Goal: Information Seeking & Learning: Learn about a topic

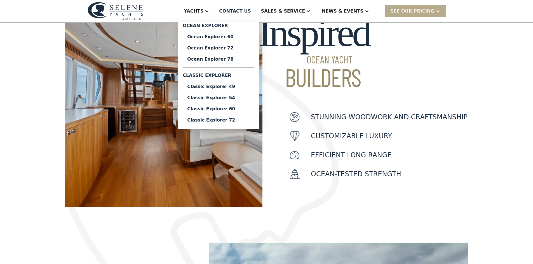
click at [34, 109] on div "Inspired Ocean Yacht Builders Stunning woodwork and craftsmanship customizable …" at bounding box center [266, 82] width 533 height 249
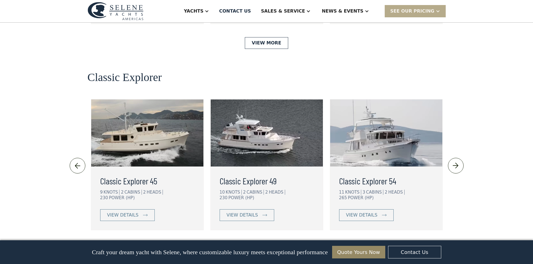
scroll to position [1175, 0]
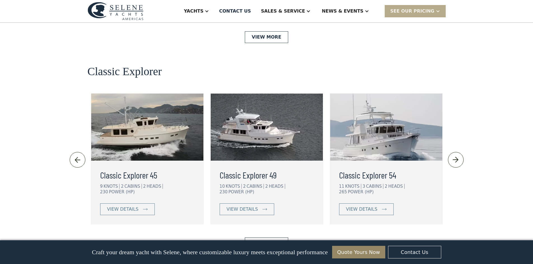
click at [457, 156] on img at bounding box center [455, 160] width 9 height 9
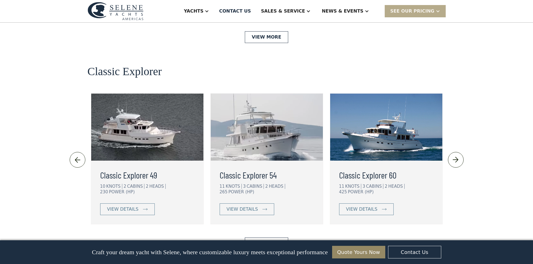
click at [457, 156] on img at bounding box center [455, 160] width 9 height 9
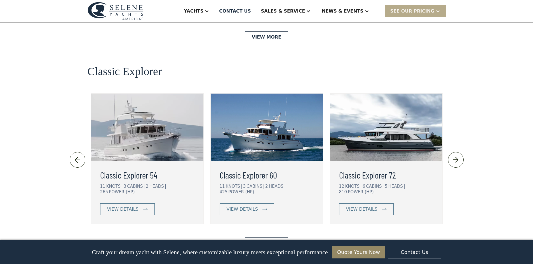
click at [457, 156] on img at bounding box center [455, 160] width 9 height 9
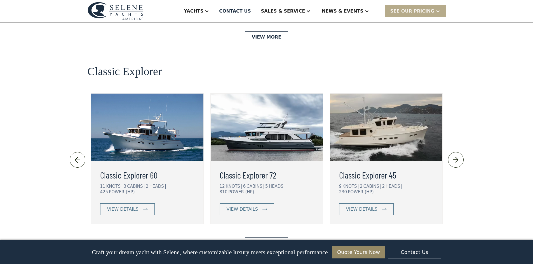
click at [457, 156] on img at bounding box center [455, 160] width 9 height 9
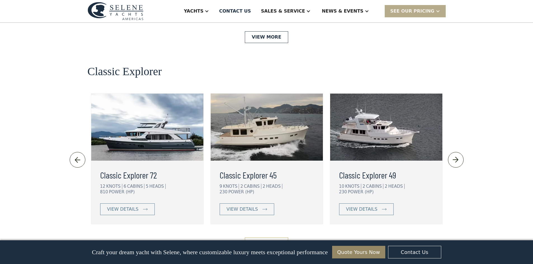
click at [273, 238] on link "View More" at bounding box center [266, 244] width 43 height 12
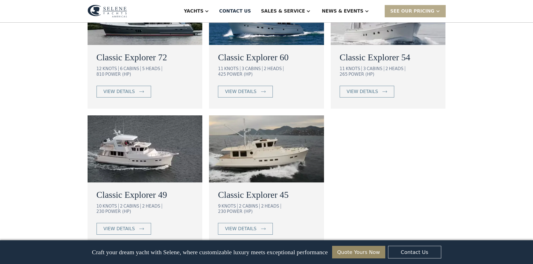
scroll to position [364, 0]
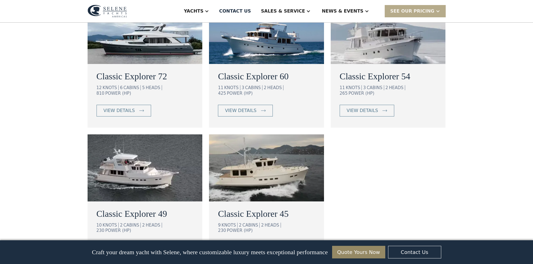
click at [265, 166] on img at bounding box center [266, 168] width 115 height 67
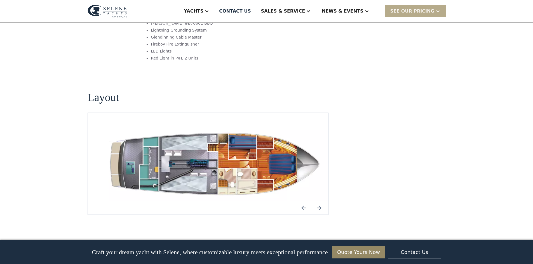
scroll to position [755, 0]
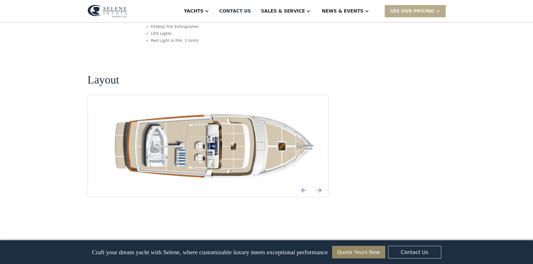
click at [319, 184] on img "Next slide" at bounding box center [319, 190] width 13 height 13
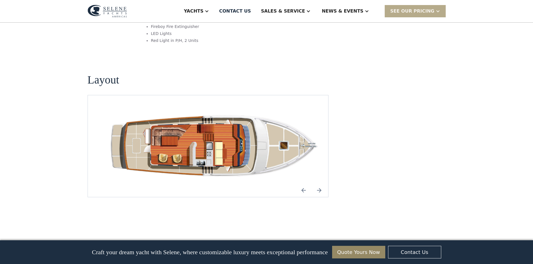
click at [319, 184] on img "Next slide" at bounding box center [319, 190] width 13 height 13
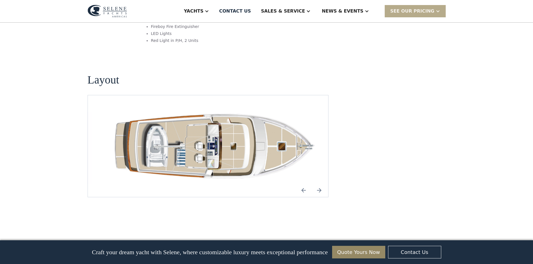
click at [300, 184] on img "Previous slide" at bounding box center [303, 190] width 13 height 13
click at [320, 184] on img "Next slide" at bounding box center [319, 190] width 13 height 13
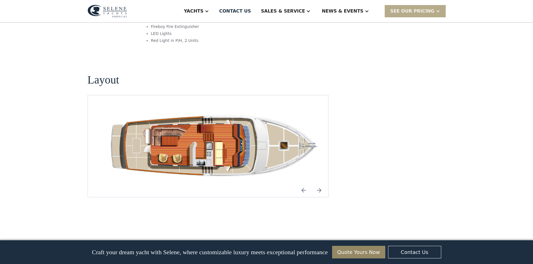
click at [320, 184] on img "Next slide" at bounding box center [319, 190] width 13 height 13
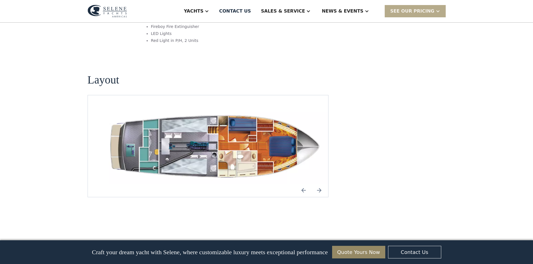
click at [320, 184] on img "Next slide" at bounding box center [319, 190] width 13 height 13
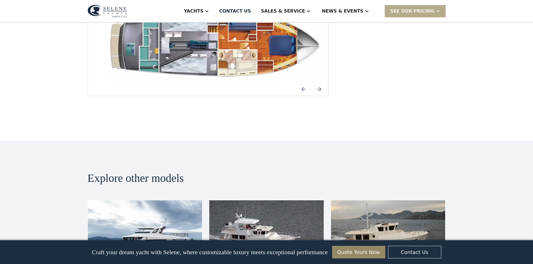
scroll to position [811, 0]
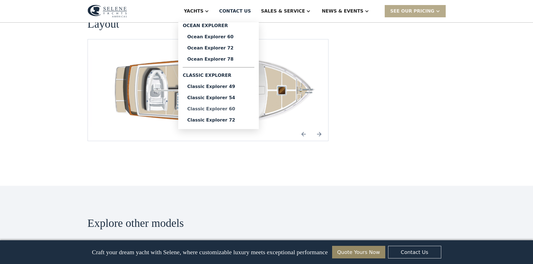
click at [226, 110] on div "Classic Explorer 60" at bounding box center [218, 109] width 63 height 4
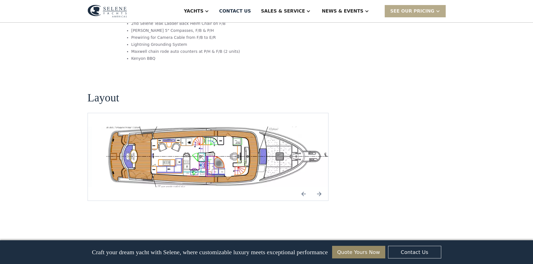
scroll to position [1035, 0]
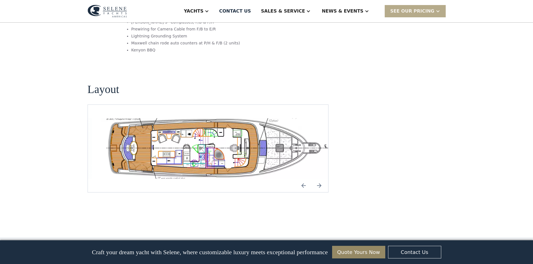
click at [304, 179] on img "Previous slide" at bounding box center [303, 185] width 13 height 13
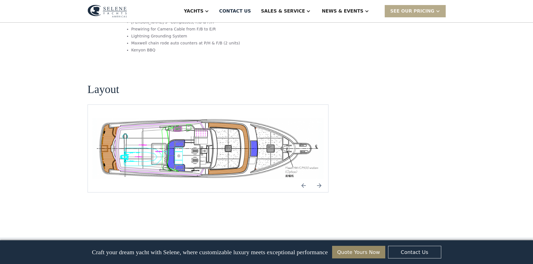
click at [304, 179] on img "Previous slide" at bounding box center [303, 185] width 13 height 13
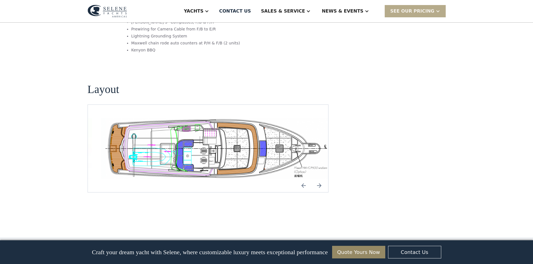
click at [304, 179] on img "Previous slide" at bounding box center [303, 185] width 13 height 13
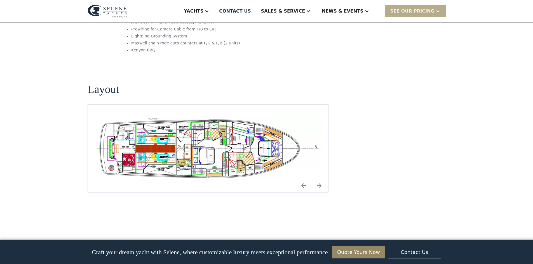
click at [230, 120] on img "open lightbox" at bounding box center [208, 148] width 232 height 61
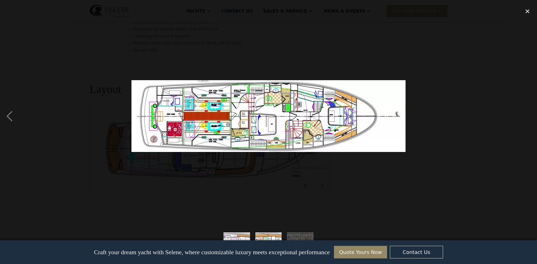
click at [396, 114] on img at bounding box center [268, 116] width 274 height 72
click at [515, 121] on div at bounding box center [268, 116] width 537 height 222
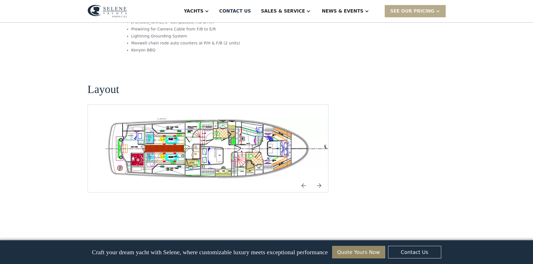
click at [318, 179] on img "Next slide" at bounding box center [319, 185] width 13 height 13
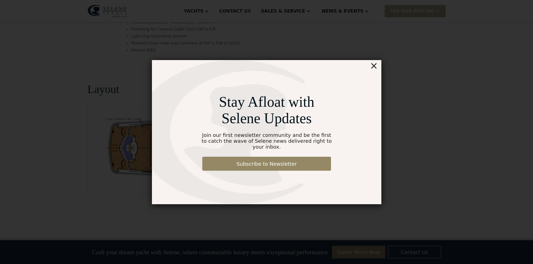
click at [374, 69] on div "×" at bounding box center [374, 65] width 8 height 11
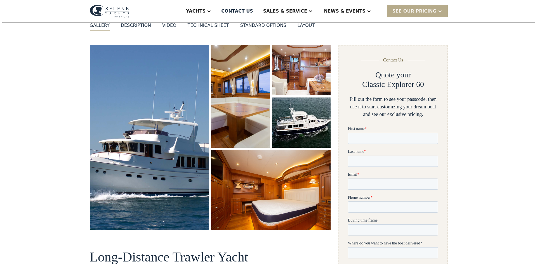
scroll to position [56, 0]
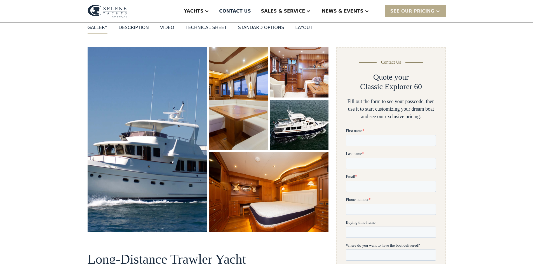
click at [118, 126] on img "open lightbox" at bounding box center [147, 140] width 127 height 196
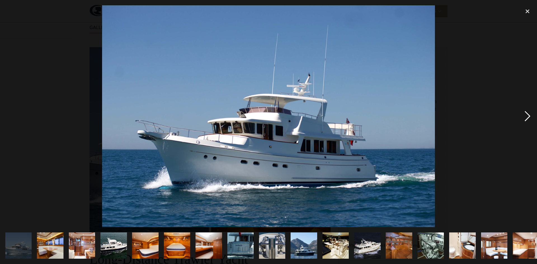
click at [528, 118] on div "next image" at bounding box center [527, 116] width 19 height 222
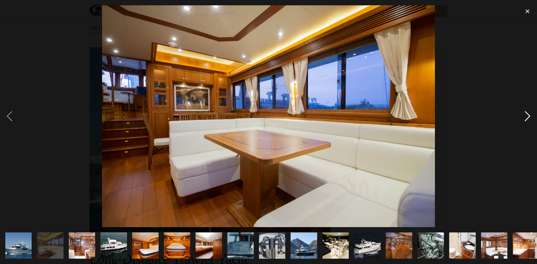
click at [528, 118] on div "next image" at bounding box center [527, 116] width 19 height 222
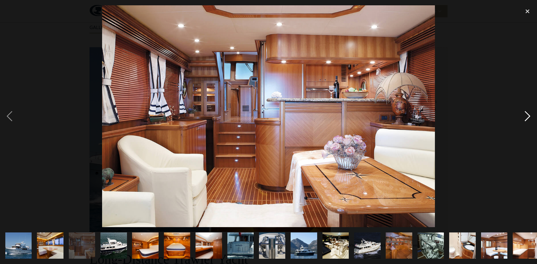
click at [528, 118] on div "next image" at bounding box center [527, 116] width 19 height 222
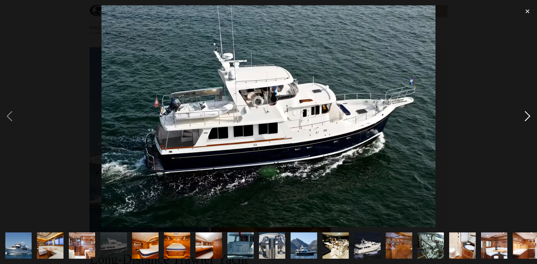
click at [528, 118] on div "next image" at bounding box center [527, 116] width 19 height 222
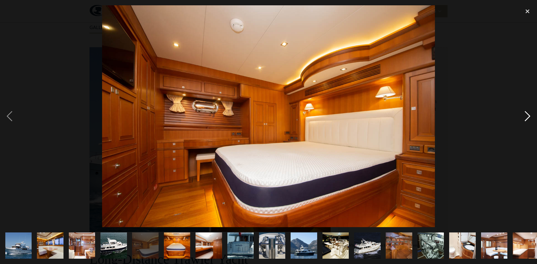
click at [528, 118] on div "next image" at bounding box center [527, 116] width 19 height 222
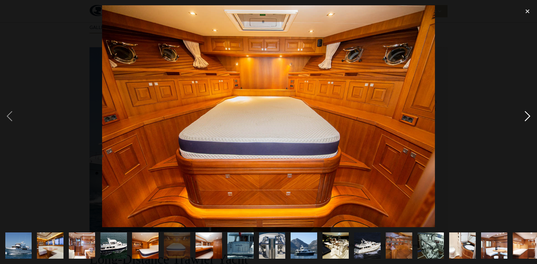
click at [528, 118] on div "next image" at bounding box center [527, 116] width 19 height 222
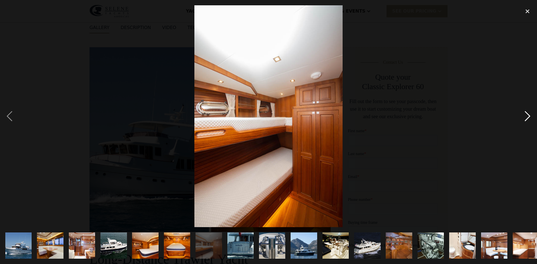
click at [528, 118] on div "next image" at bounding box center [527, 116] width 19 height 222
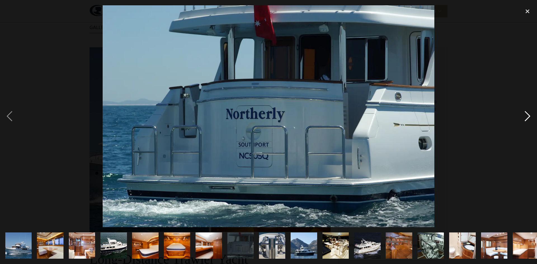
click at [528, 118] on div "next image" at bounding box center [527, 116] width 19 height 222
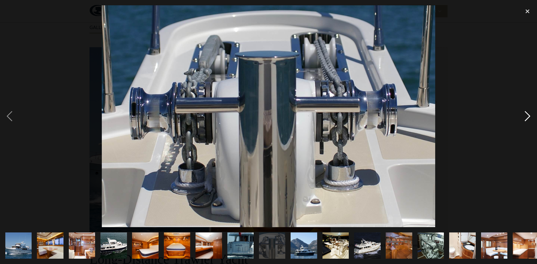
click at [528, 118] on div "next image" at bounding box center [527, 116] width 19 height 222
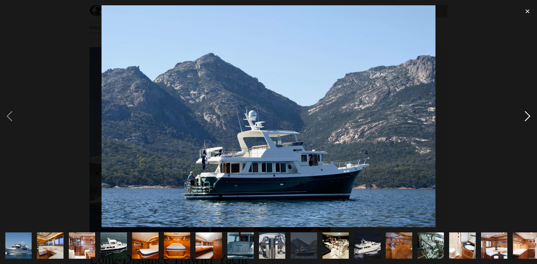
click at [528, 118] on div "next image" at bounding box center [527, 116] width 19 height 222
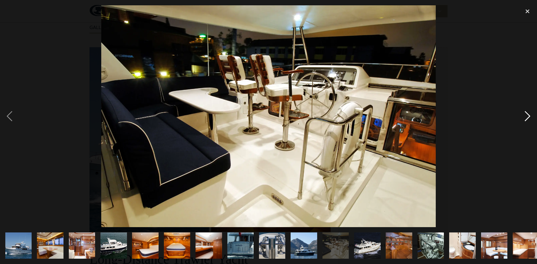
click at [528, 118] on div "next image" at bounding box center [527, 116] width 19 height 222
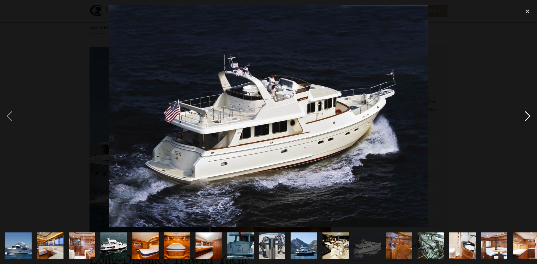
click at [528, 118] on div "next image" at bounding box center [527, 116] width 19 height 222
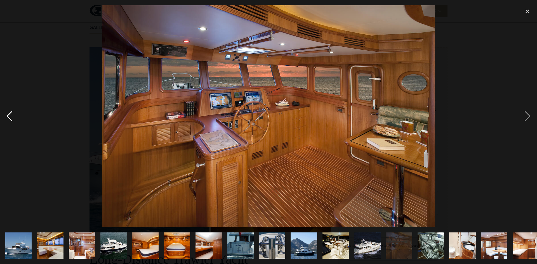
click at [10, 115] on div "previous image" at bounding box center [9, 116] width 19 height 222
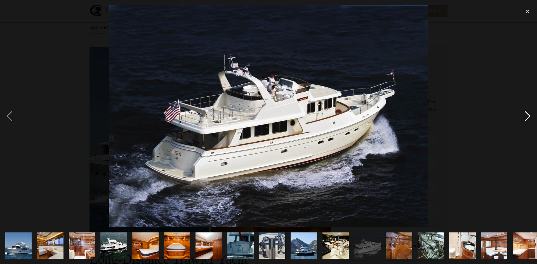
click at [526, 119] on div "next image" at bounding box center [527, 116] width 19 height 222
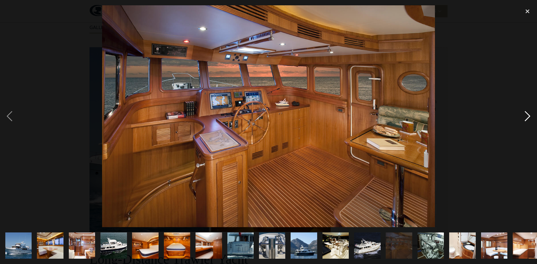
click at [526, 119] on div "next image" at bounding box center [527, 116] width 19 height 222
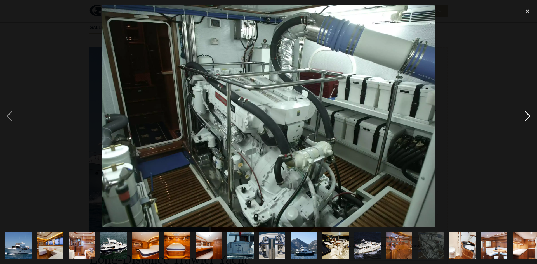
click at [526, 119] on div "next image" at bounding box center [527, 116] width 19 height 222
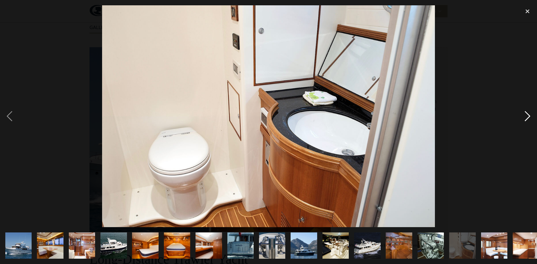
click at [526, 119] on div "next image" at bounding box center [527, 116] width 19 height 222
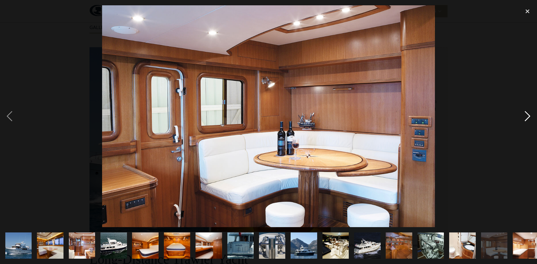
click at [526, 119] on div "next image" at bounding box center [527, 116] width 19 height 222
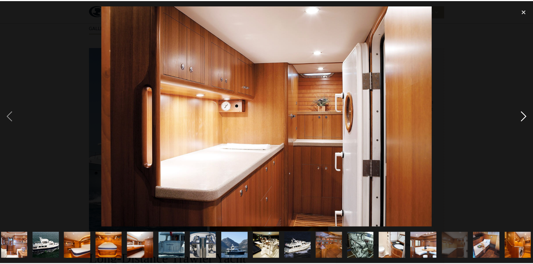
scroll to position [0, 71]
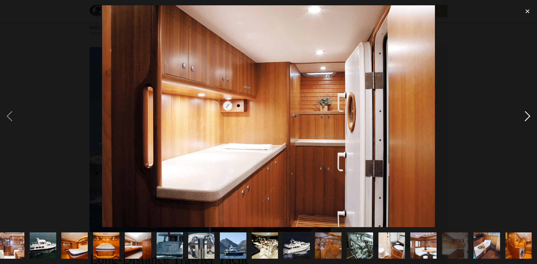
click at [526, 119] on div "next image" at bounding box center [527, 116] width 19 height 222
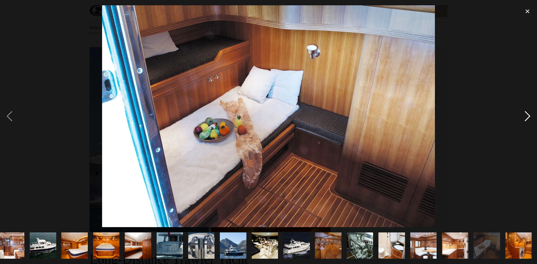
click at [526, 119] on div "next image" at bounding box center [527, 116] width 19 height 222
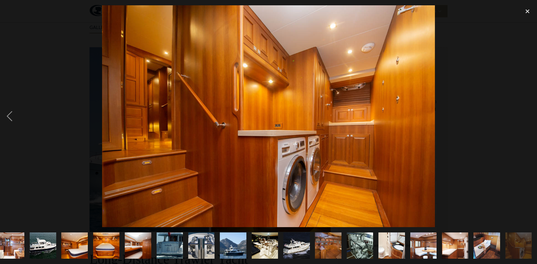
click at [526, 119] on div "next image" at bounding box center [527, 116] width 19 height 222
click at [526, 11] on div "close lightbox" at bounding box center [527, 11] width 19 height 12
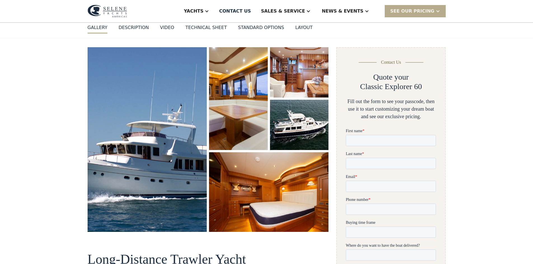
scroll to position [0, 0]
click at [204, 28] on div "Technical sheet" at bounding box center [205, 27] width 41 height 7
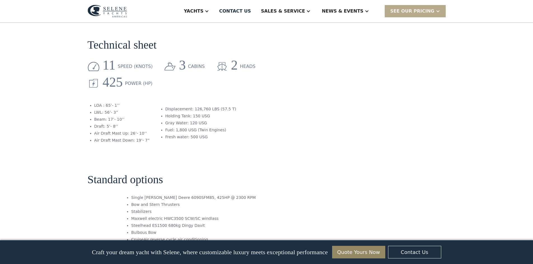
scroll to position [721, 0]
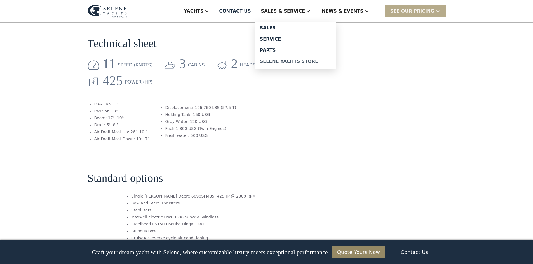
click at [301, 61] on div "Selene Yachts Store" at bounding box center [296, 61] width 72 height 4
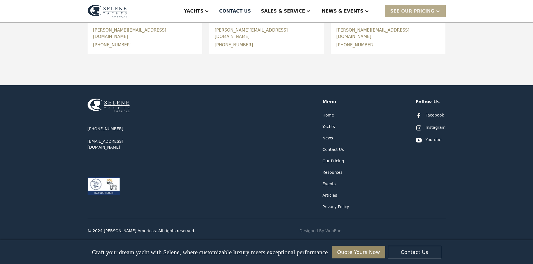
scroll to position [318, 0]
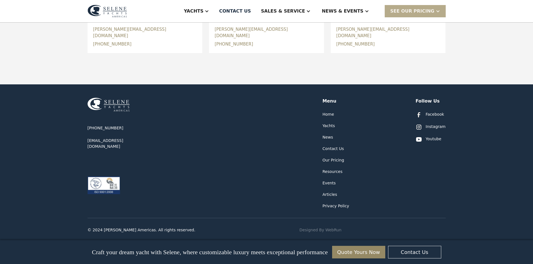
click at [328, 158] on div "Our Pricing" at bounding box center [334, 161] width 22 height 6
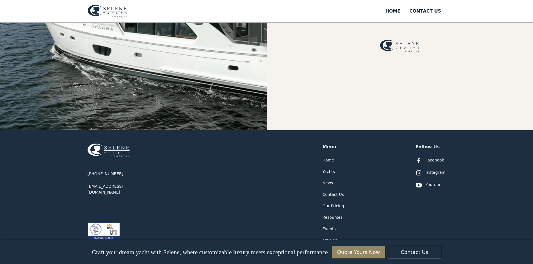
scroll to position [252, 0]
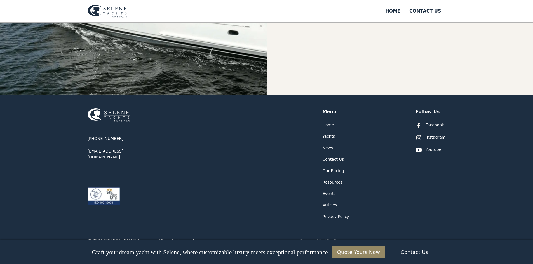
click at [331, 185] on div "Resources" at bounding box center [333, 183] width 20 height 6
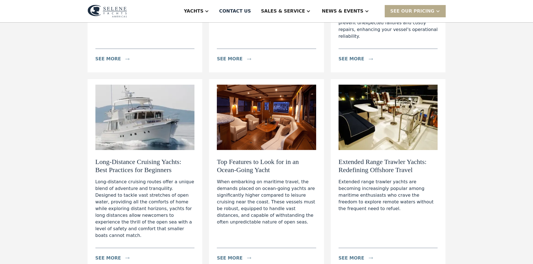
scroll to position [224, 0]
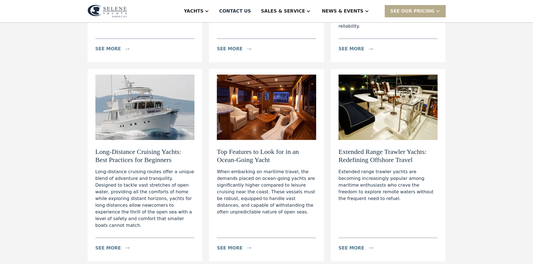
click at [129, 148] on h2 "Long-Distance Cruising Yachts: Best Practices for Beginners" at bounding box center [144, 156] width 99 height 16
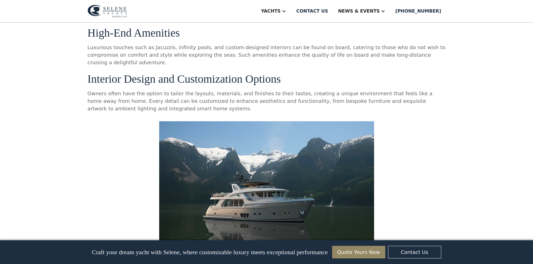
scroll to position [2014, 0]
